Goal: Transaction & Acquisition: Purchase product/service

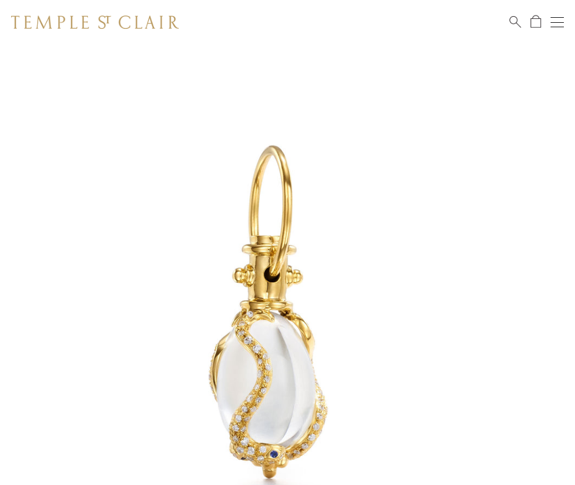
scroll to position [1, 0]
